Goal: Information Seeking & Learning: Learn about a topic

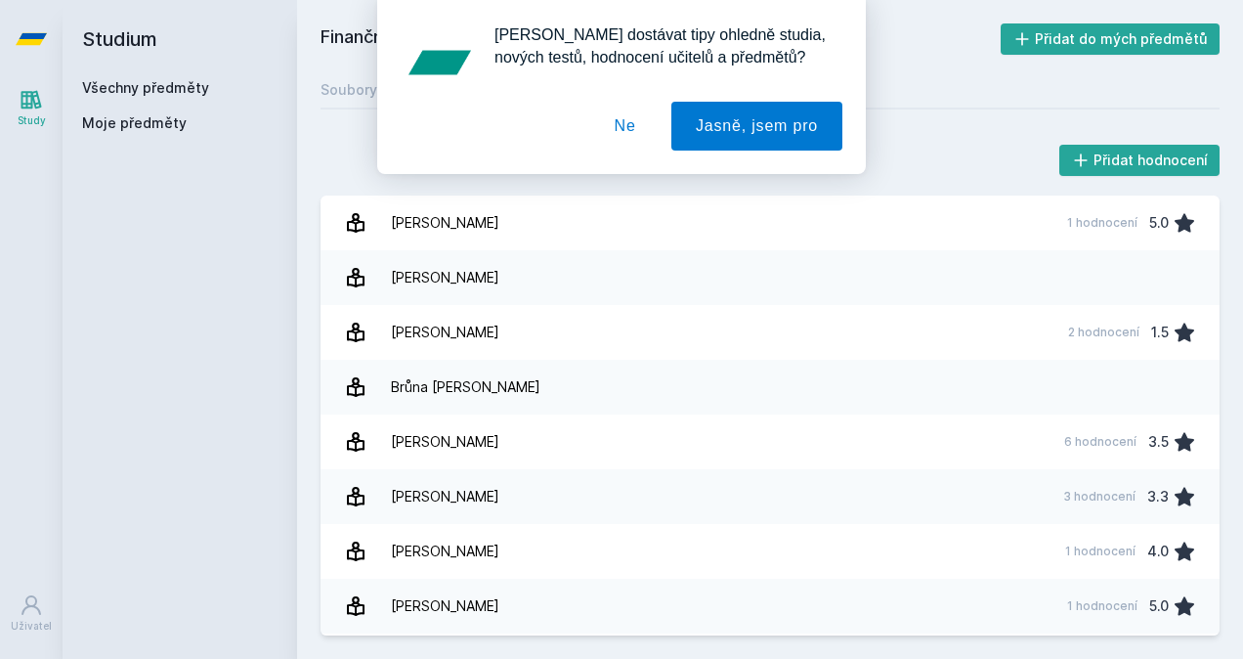
click at [176, 86] on div "[PERSON_NAME] dostávat tipy ohledně studia, nových testů, hodnocení učitelů a p…" at bounding box center [621, 87] width 1243 height 174
click at [149, 106] on div "[PERSON_NAME] dostávat tipy ohledně studia, nových testů, hodnocení učitelů a p…" at bounding box center [621, 87] width 1243 height 174
click at [145, 117] on div "[PERSON_NAME] dostávat tipy ohledně studia, nových testů, hodnocení učitelů a p…" at bounding box center [621, 87] width 1243 height 174
click at [632, 130] on button "Ne" at bounding box center [625, 126] width 70 height 49
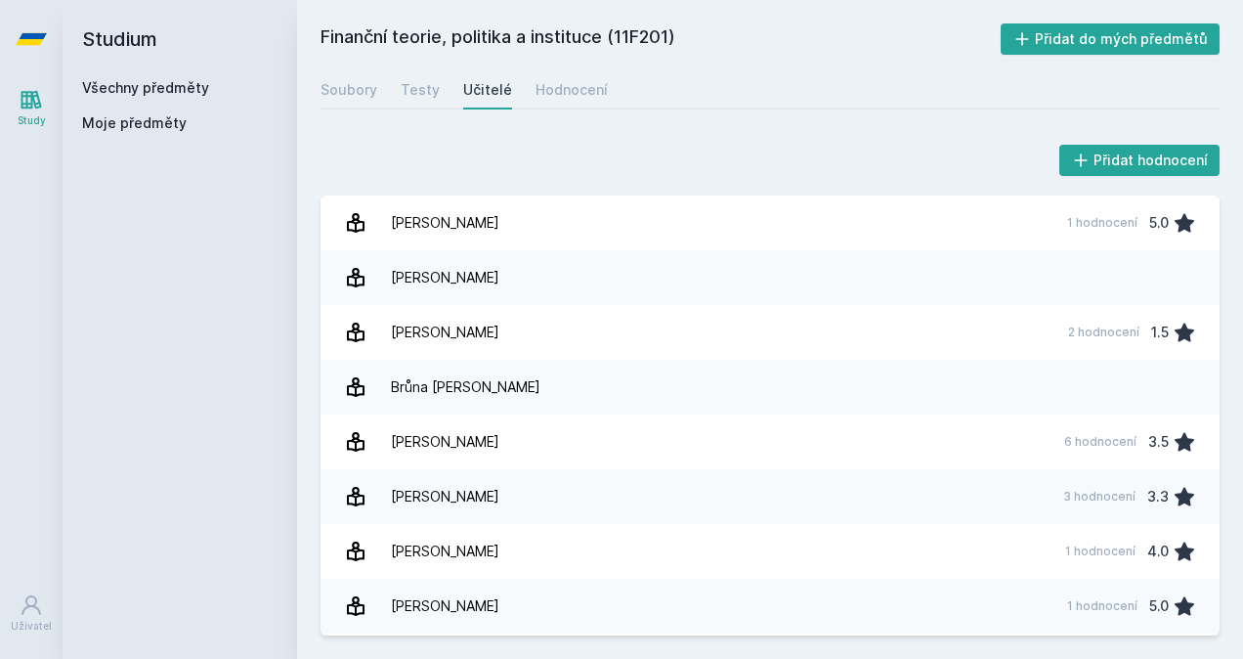
click at [152, 125] on span "Moje předměty" at bounding box center [134, 123] width 105 height 20
click at [166, 92] on link "Všechny předměty" at bounding box center [145, 87] width 127 height 17
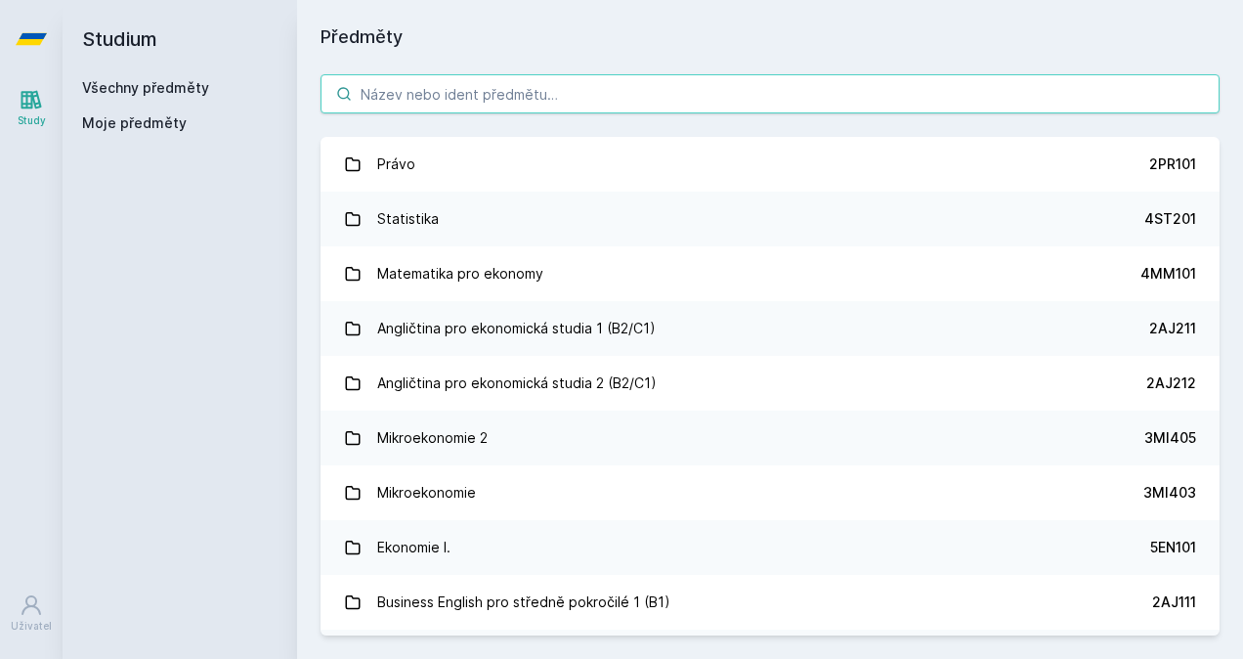
click at [440, 91] on input "search" at bounding box center [770, 93] width 899 height 39
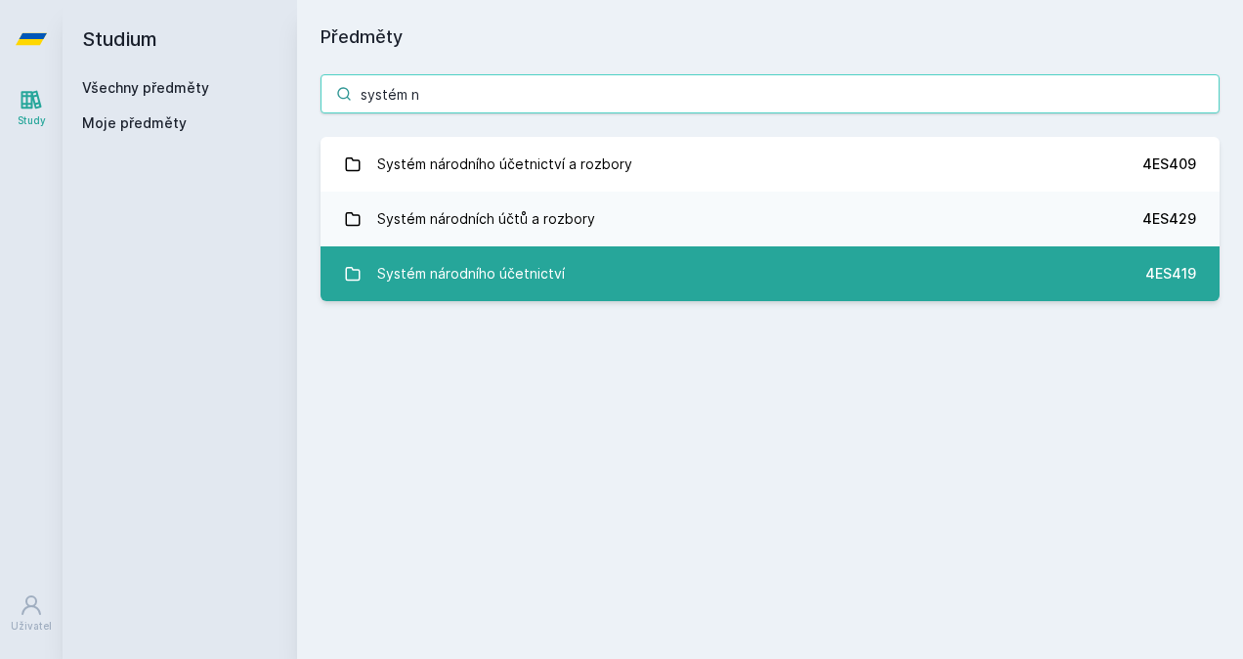
type input "systém n"
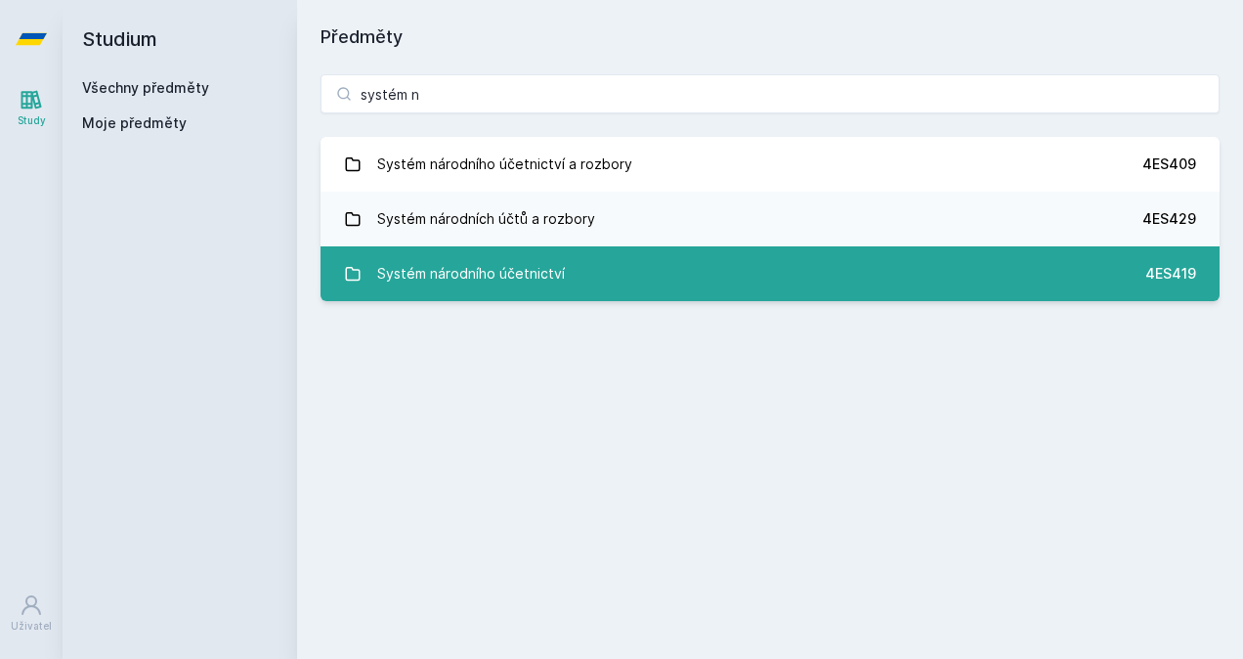
click at [737, 295] on link "Systém národního účetnictví 4ES419" at bounding box center [770, 273] width 899 height 55
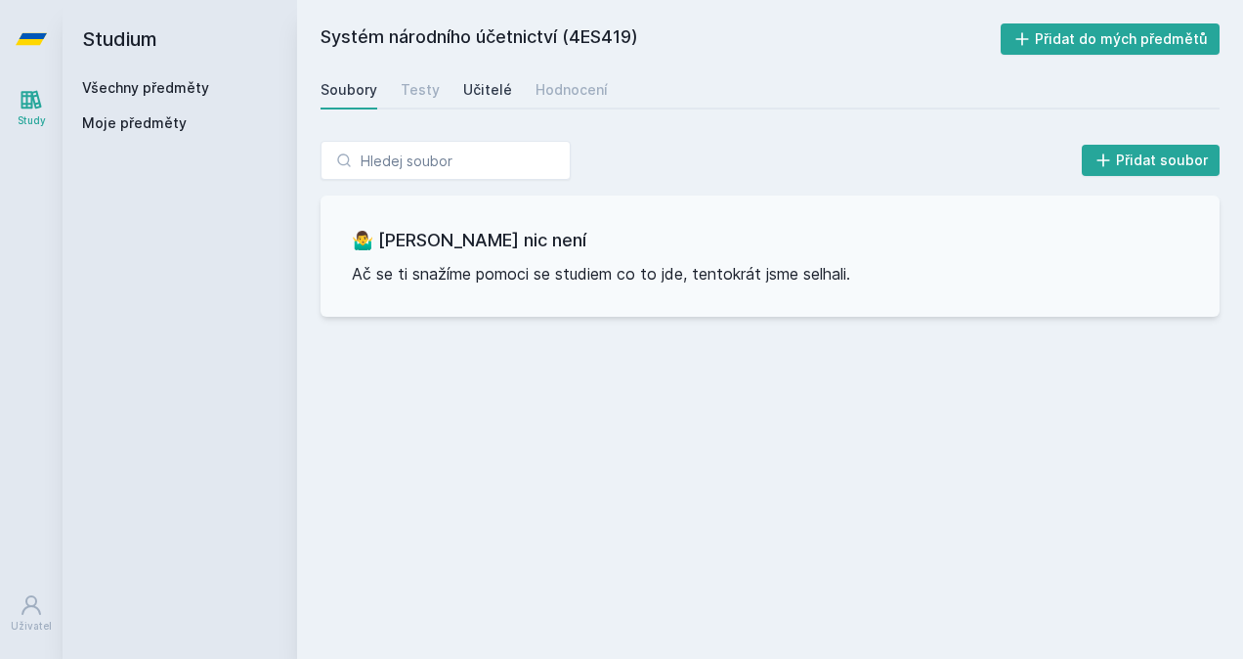
drag, startPoint x: 477, startPoint y: 83, endPoint x: 487, endPoint y: 80, distance: 10.2
click at [477, 82] on div "Učitelé" at bounding box center [487, 90] width 49 height 20
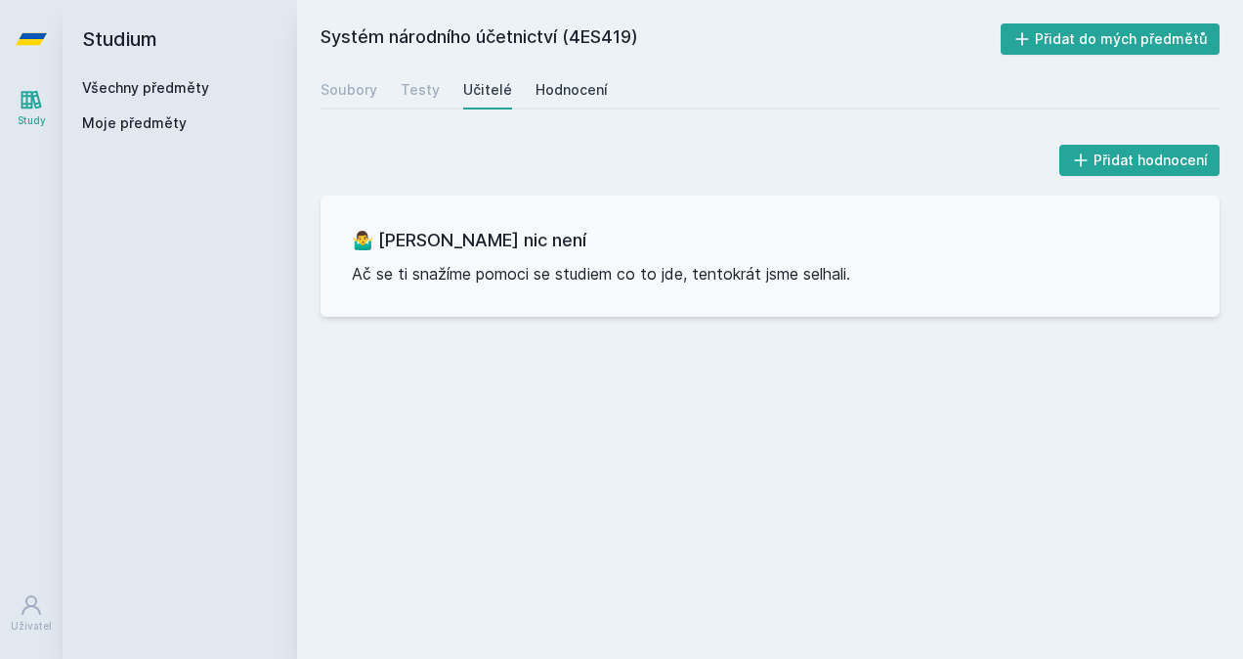
click at [583, 80] on div "Hodnocení" at bounding box center [572, 90] width 72 height 20
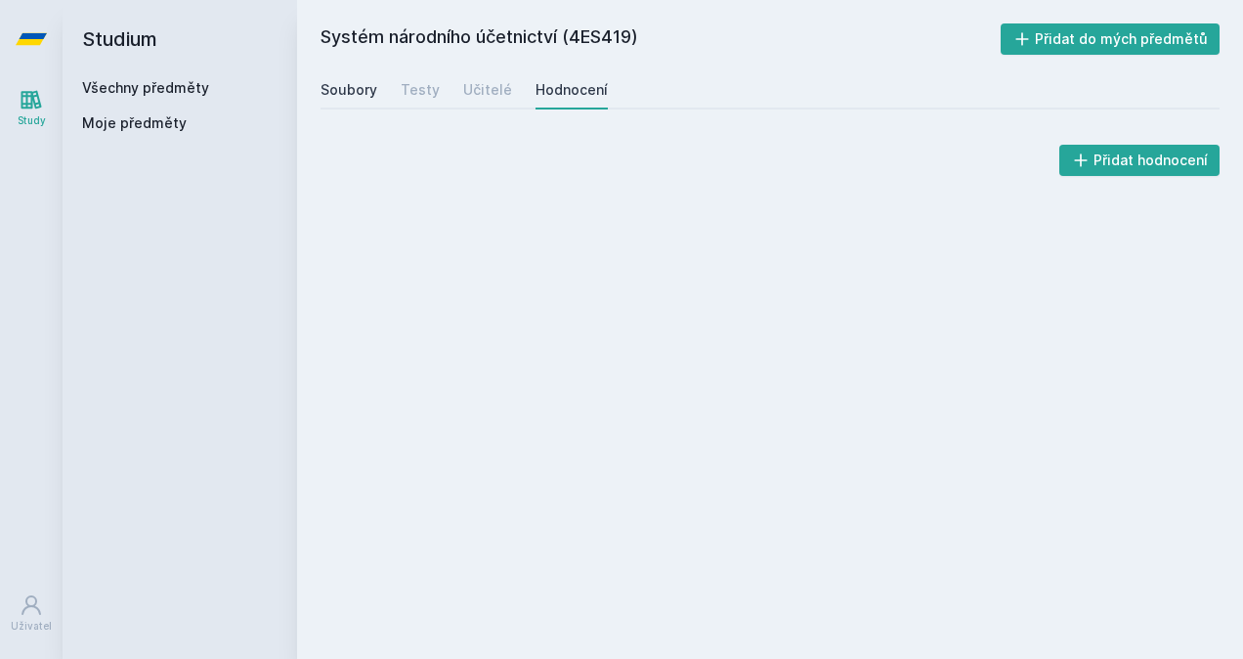
click at [336, 82] on div "Soubory" at bounding box center [349, 90] width 57 height 20
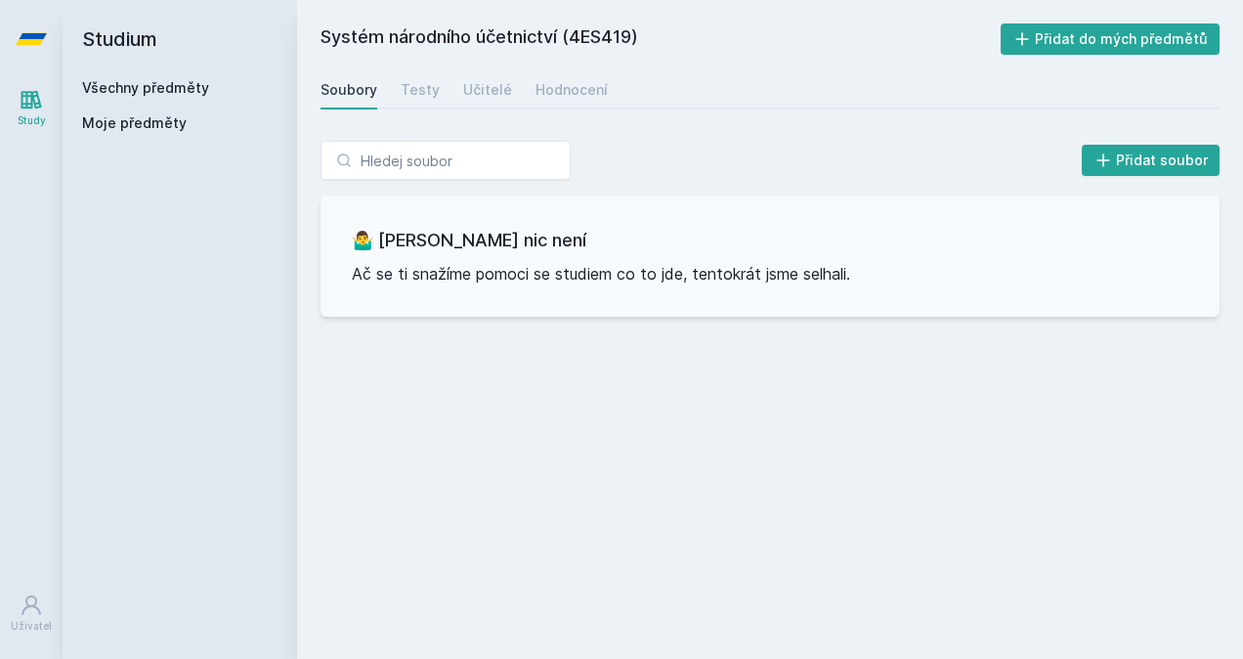
click at [505, 514] on div "Systém národního účetnictví (4ES419) Přidat do mých předmětů [GEOGRAPHIC_DATA] …" at bounding box center [770, 329] width 899 height 612
